Goal: Task Accomplishment & Management: Complete application form

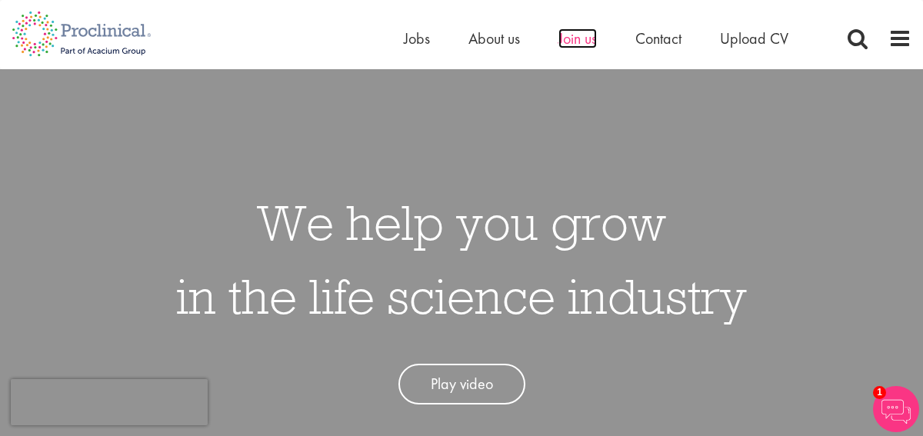
click at [573, 34] on span "Join us" at bounding box center [577, 38] width 38 height 20
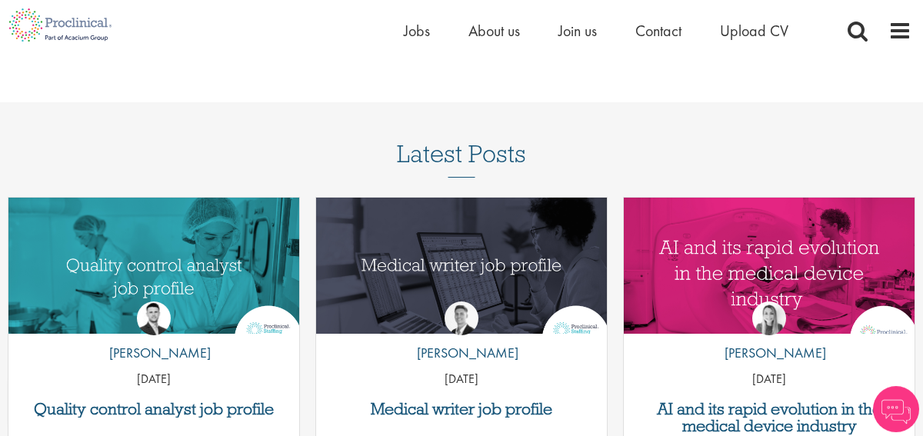
scroll to position [1816, 0]
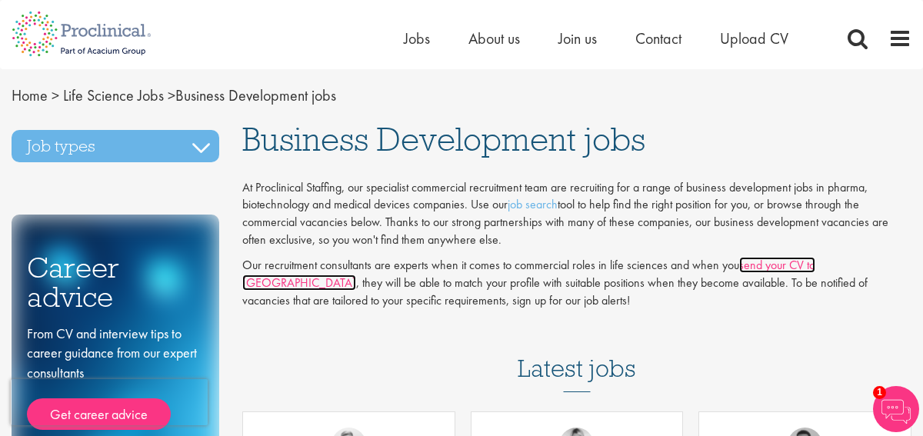
click at [786, 266] on link "send your CV to us" at bounding box center [528, 274] width 573 height 34
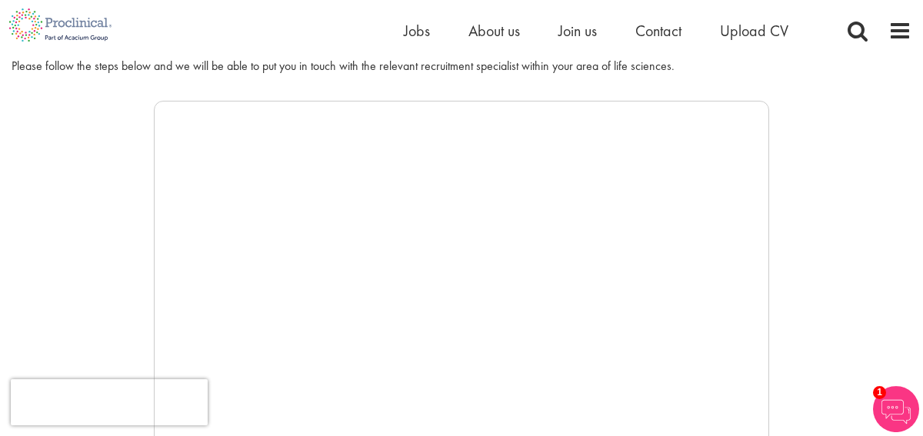
scroll to position [152, 0]
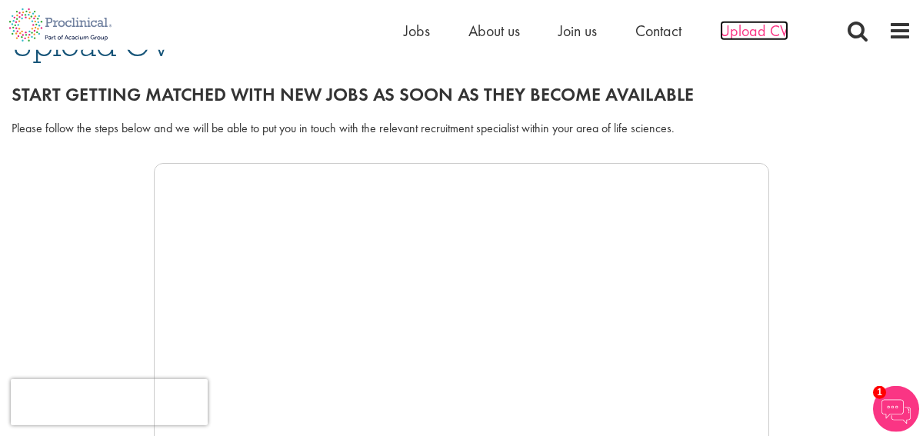
click at [754, 32] on span "Upload CV" at bounding box center [754, 31] width 68 height 20
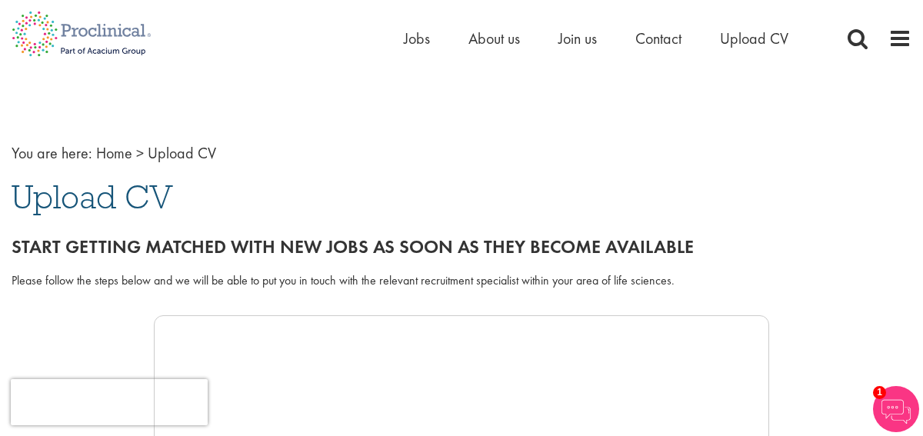
scroll to position [79, 0]
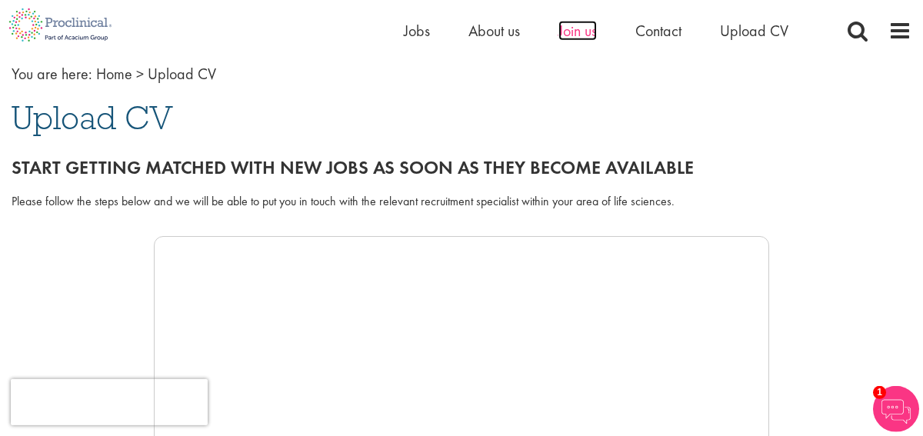
click at [560, 32] on span "Join us" at bounding box center [577, 31] width 38 height 20
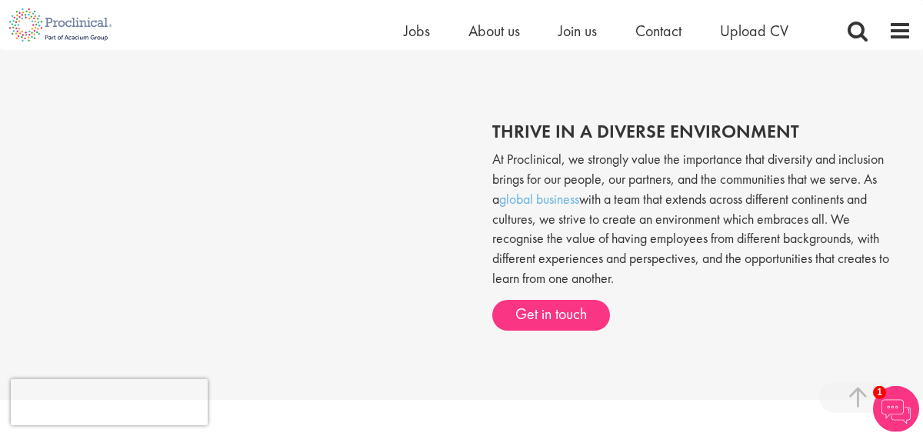
scroll to position [509, 0]
click at [420, 33] on span "Jobs" at bounding box center [417, 31] width 26 height 20
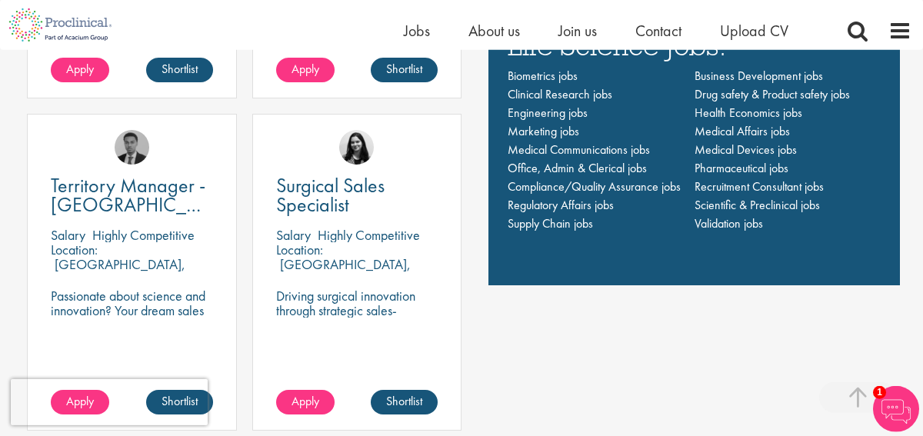
scroll to position [1038, 0]
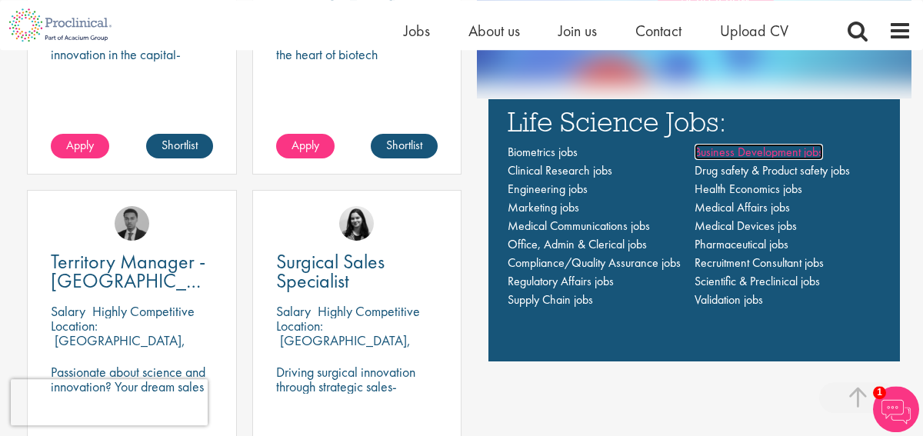
click at [762, 149] on span "Business Development jobs" at bounding box center [758, 152] width 128 height 16
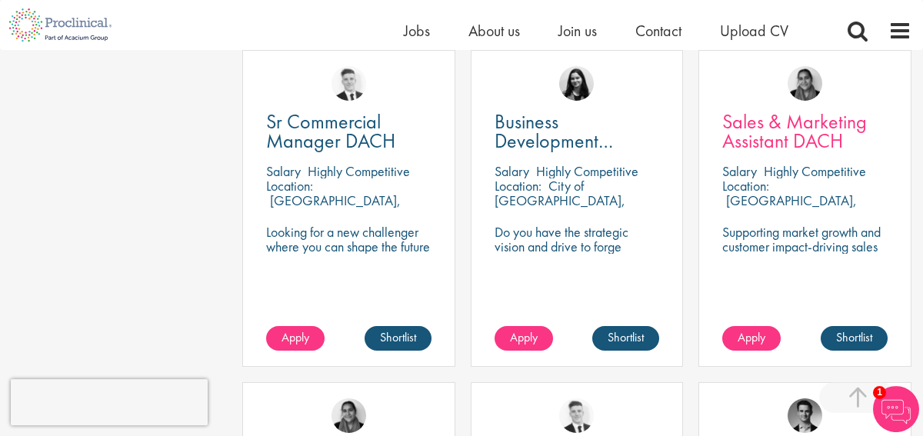
scroll to position [1005, 0]
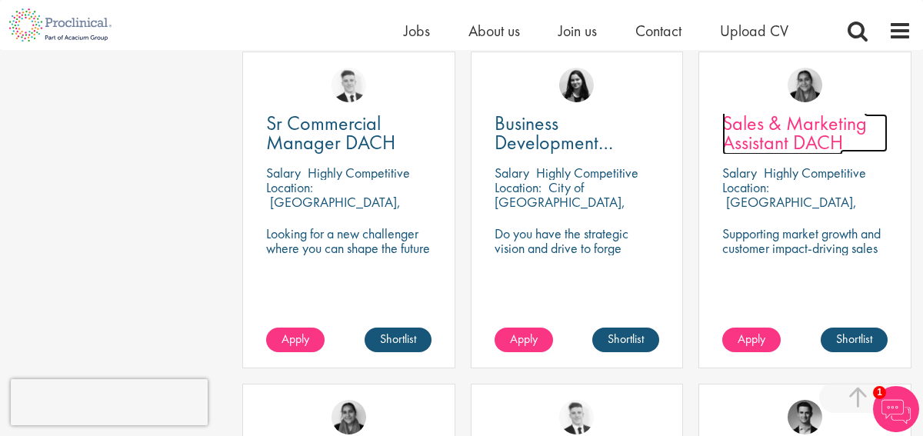
click at [815, 127] on span "Sales & Marketing Assistant DACH" at bounding box center [794, 132] width 145 height 45
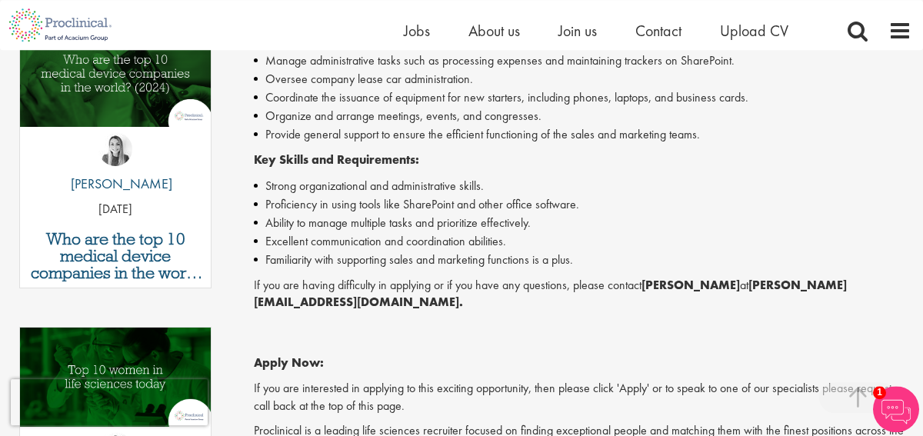
scroll to position [528, 0]
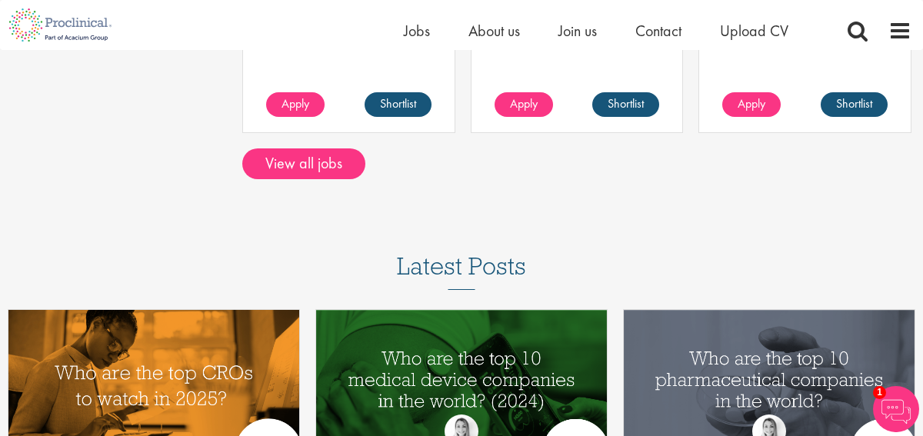
scroll to position [1573, 0]
click at [302, 149] on link "View all jobs" at bounding box center [303, 163] width 123 height 31
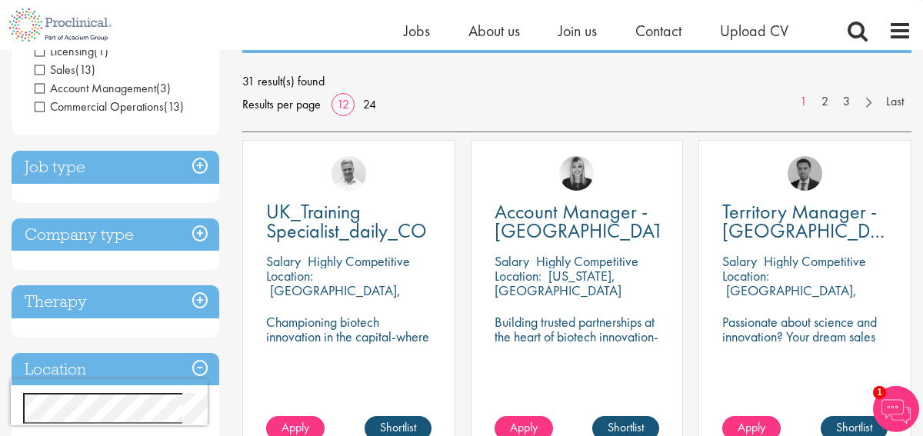
scroll to position [131, 0]
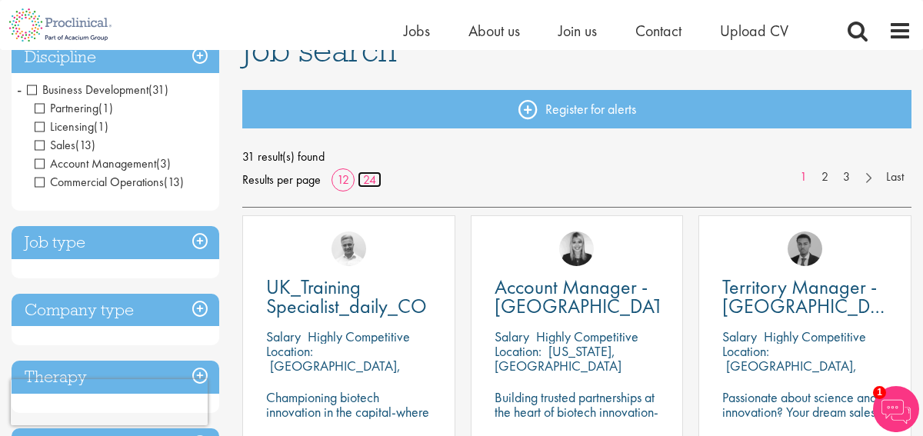
click at [371, 184] on link "24" at bounding box center [370, 179] width 24 height 16
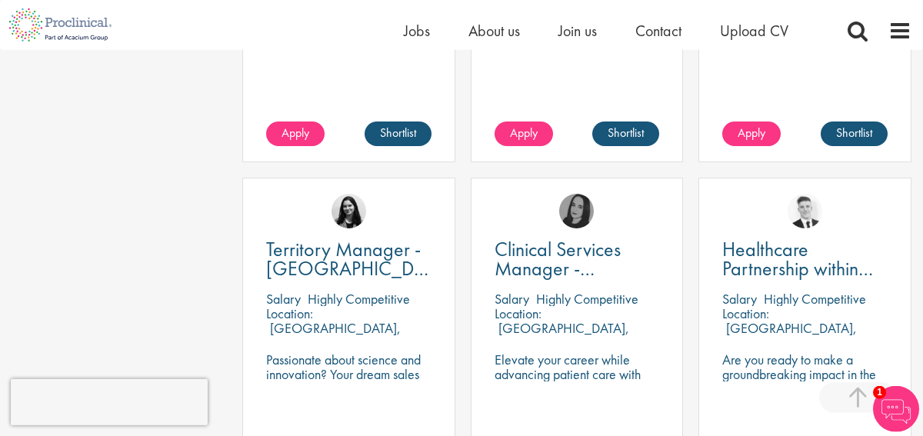
scroll to position [1830, 0]
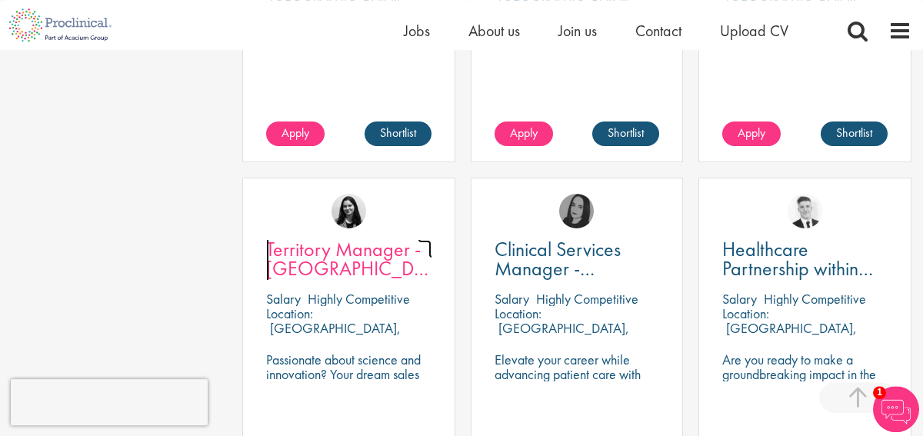
click at [394, 274] on span "Territory Manager - Nürnberg, Erlangen, Heidenheim, Ulm" at bounding box center [361, 287] width 191 height 103
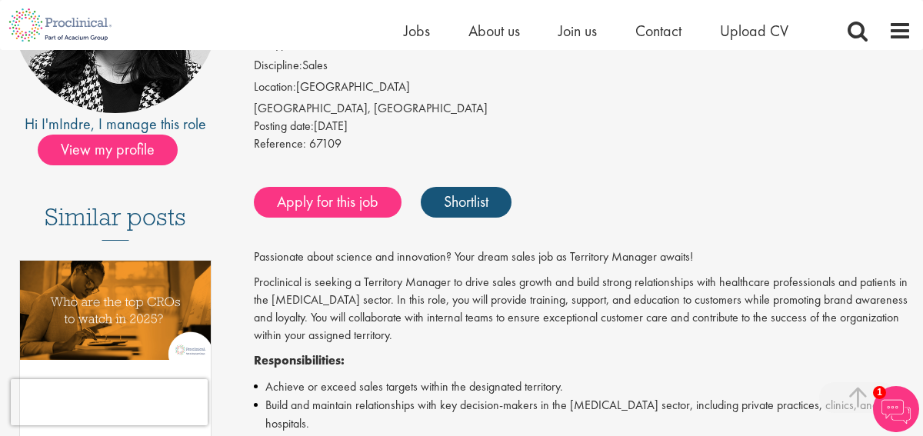
scroll to position [268, 0]
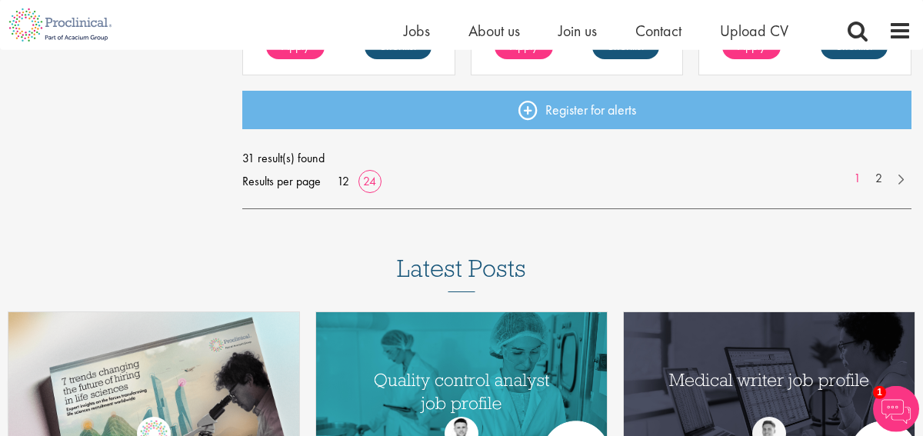
scroll to position [2914, 0]
click at [878, 186] on link "2" at bounding box center [878, 179] width 22 height 18
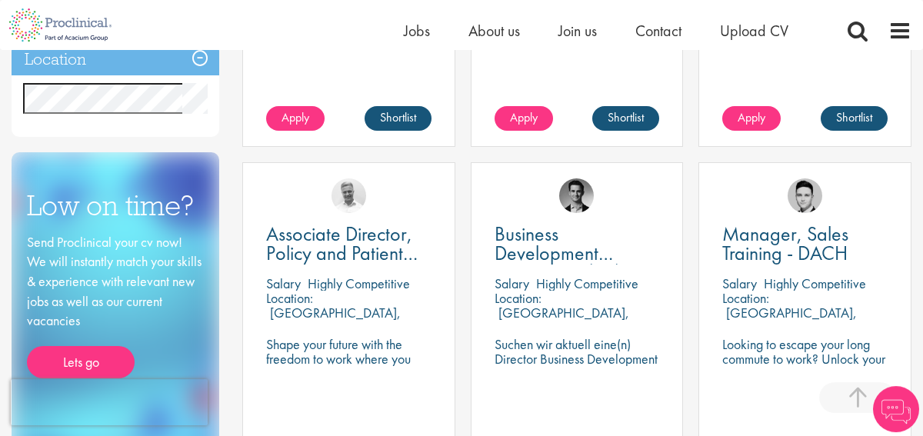
scroll to position [517, 0]
click at [578, 243] on span "Business Development Director (m/w/d)" at bounding box center [564, 253] width 140 height 65
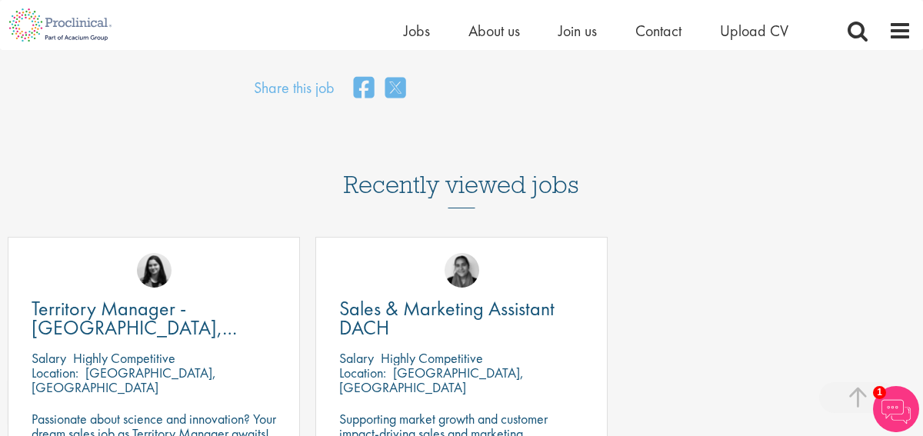
scroll to position [1147, 0]
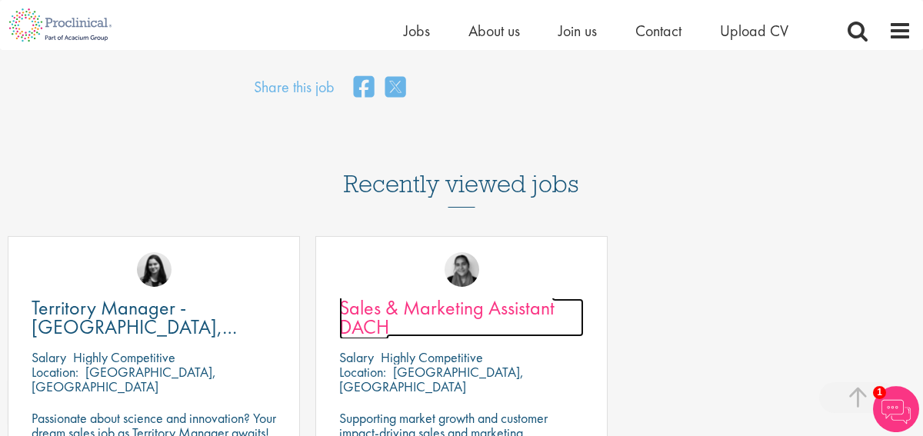
click at [409, 306] on span "Sales & Marketing Assistant DACH" at bounding box center [446, 317] width 215 height 45
